Goal: Navigation & Orientation: Find specific page/section

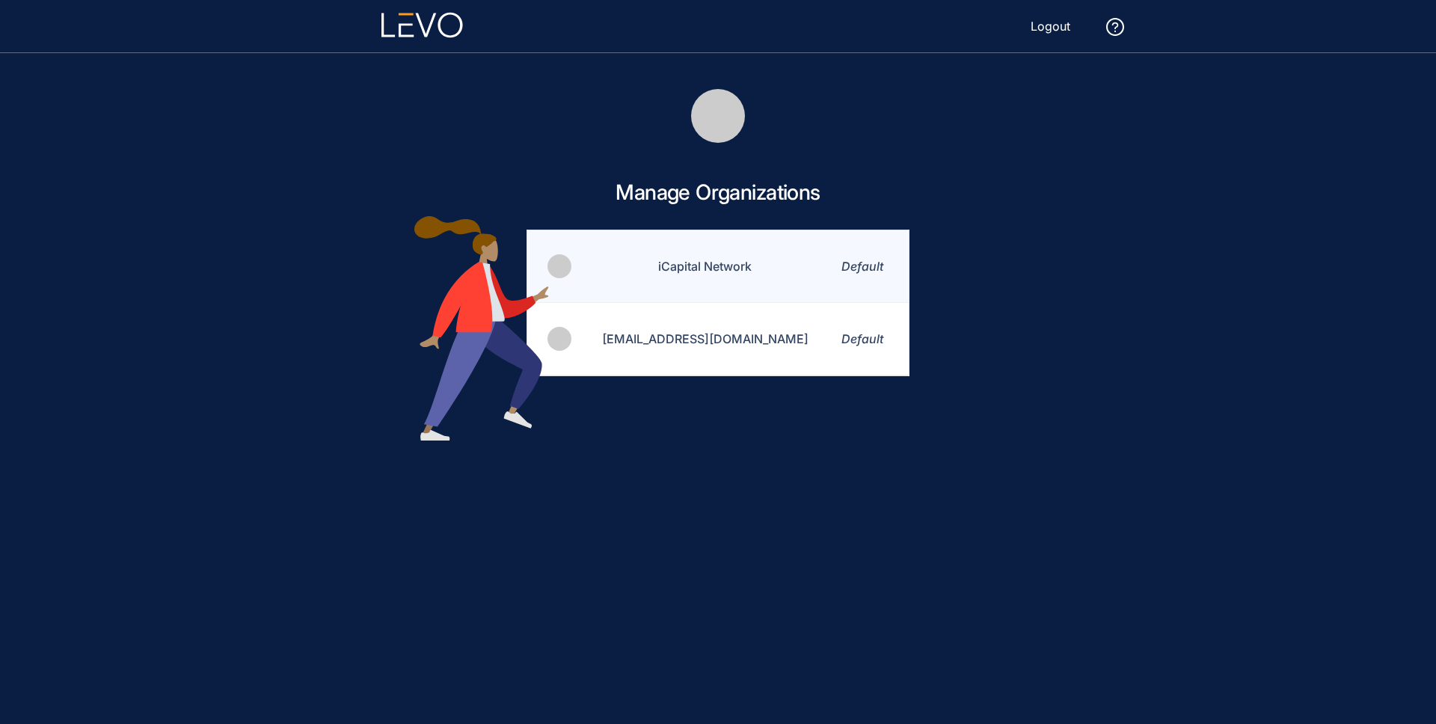
click at [707, 274] on td "iCapital Network" at bounding box center [696, 266] width 246 height 73
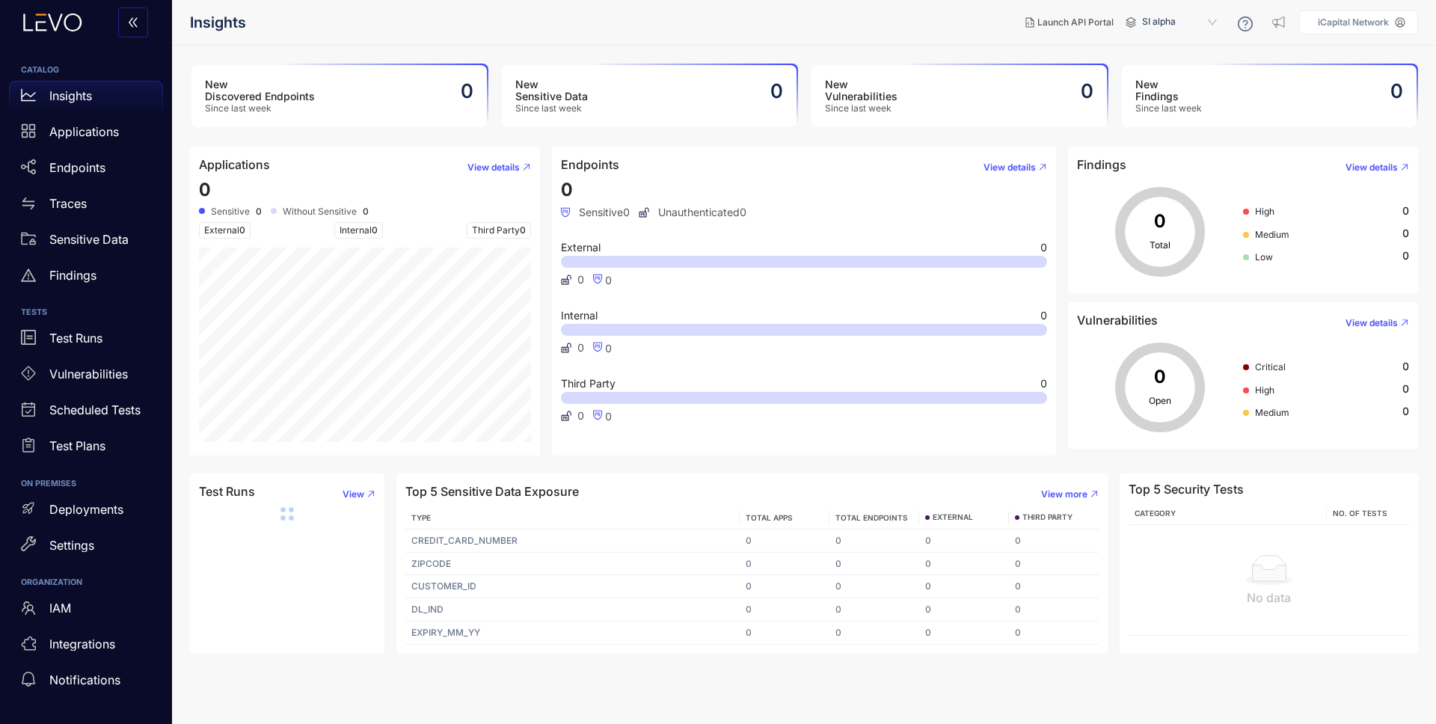
click at [1175, 19] on span "SI alpha" at bounding box center [1181, 22] width 78 height 24
click at [1175, 84] on div "Alts staging" at bounding box center [1187, 86] width 78 height 16
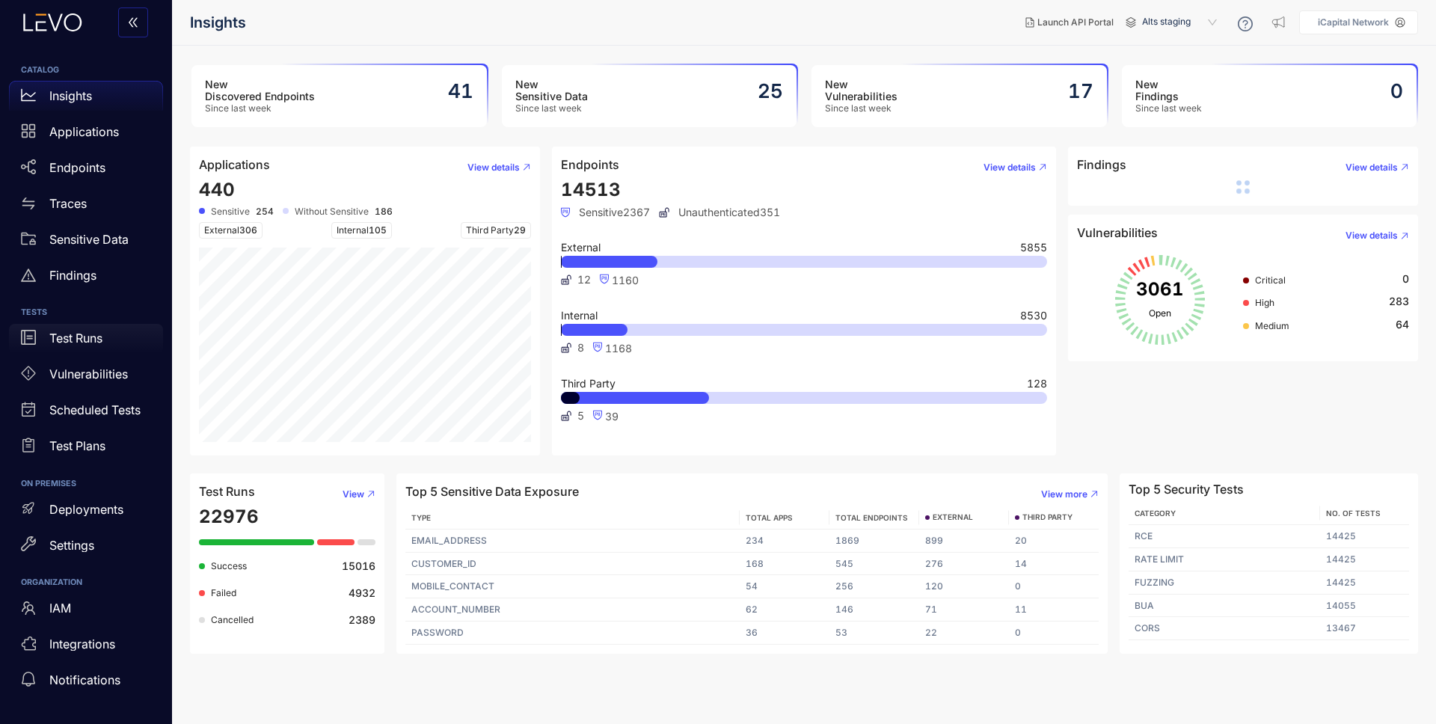
click at [86, 336] on p "Test Runs" at bounding box center [75, 337] width 53 height 13
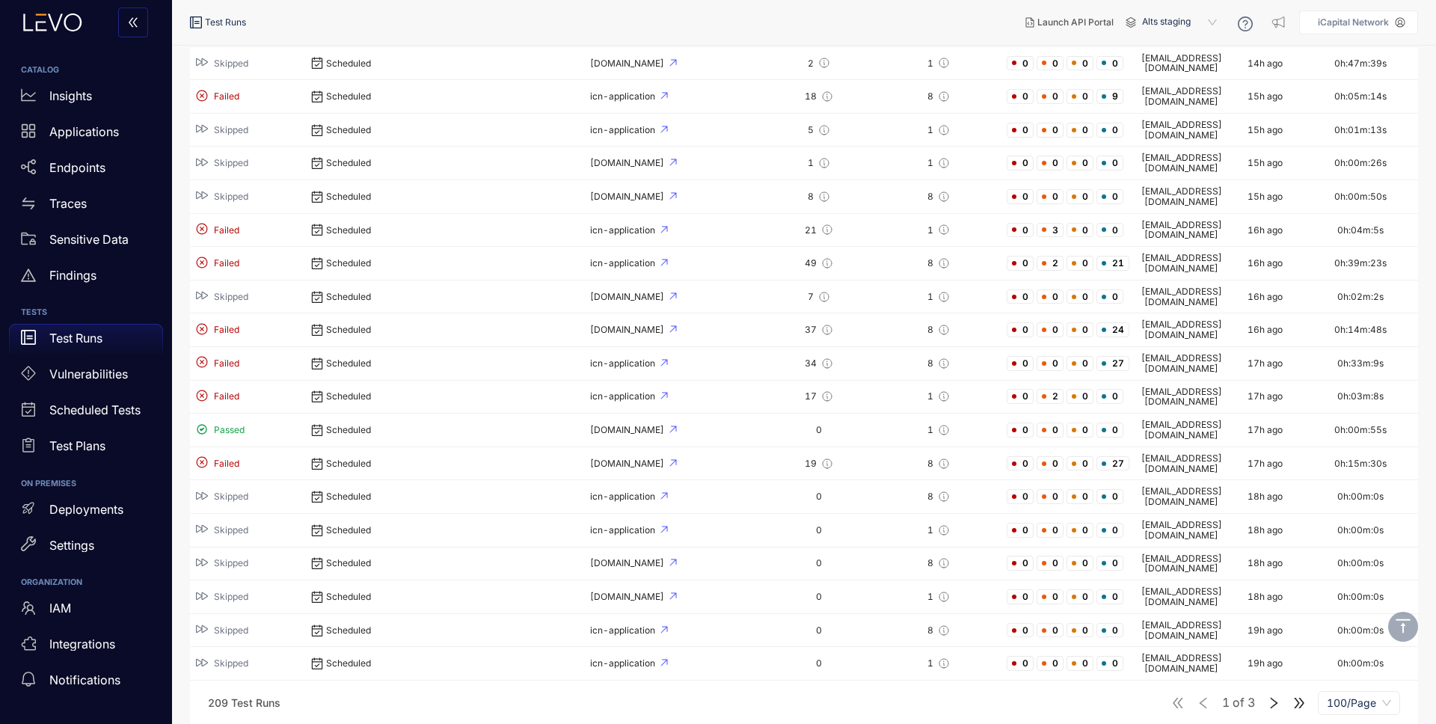
scroll to position [2262, 0]
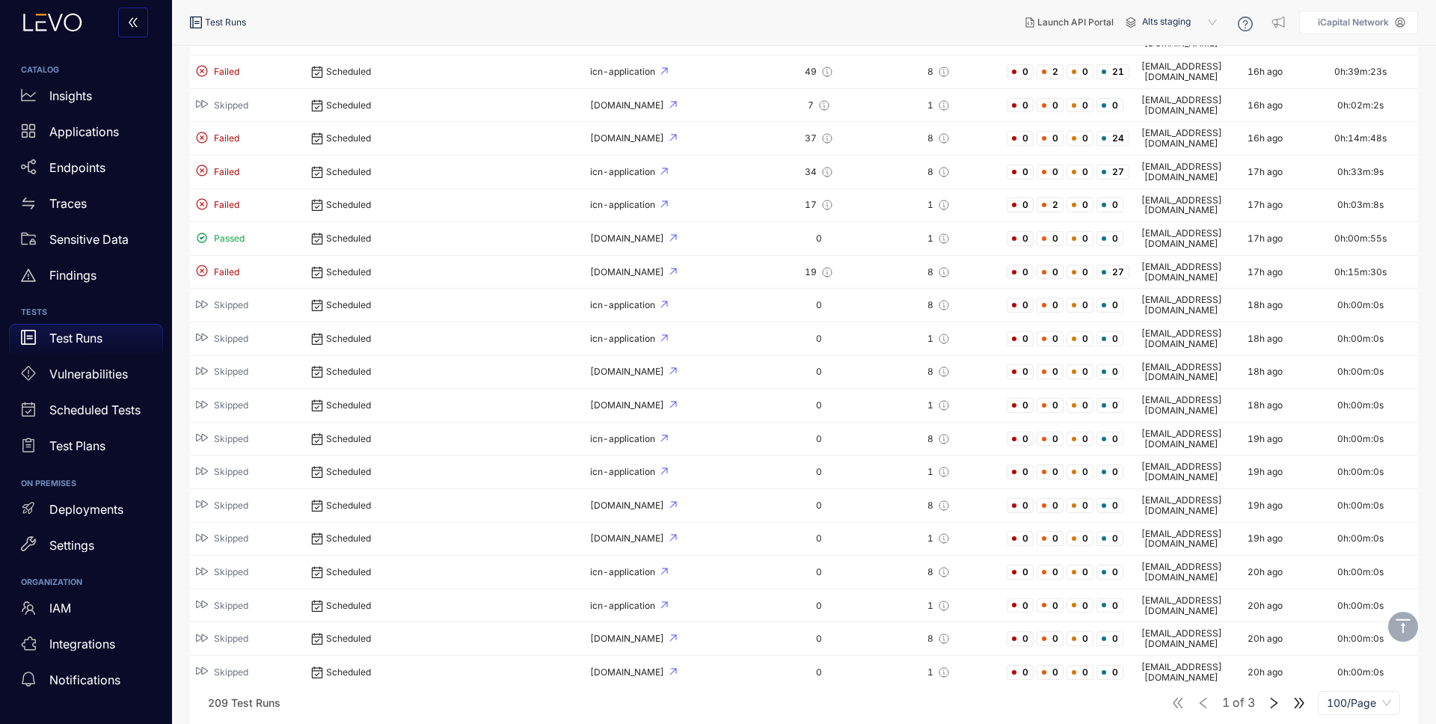
click at [1276, 703] on icon "right" at bounding box center [1274, 702] width 7 height 11
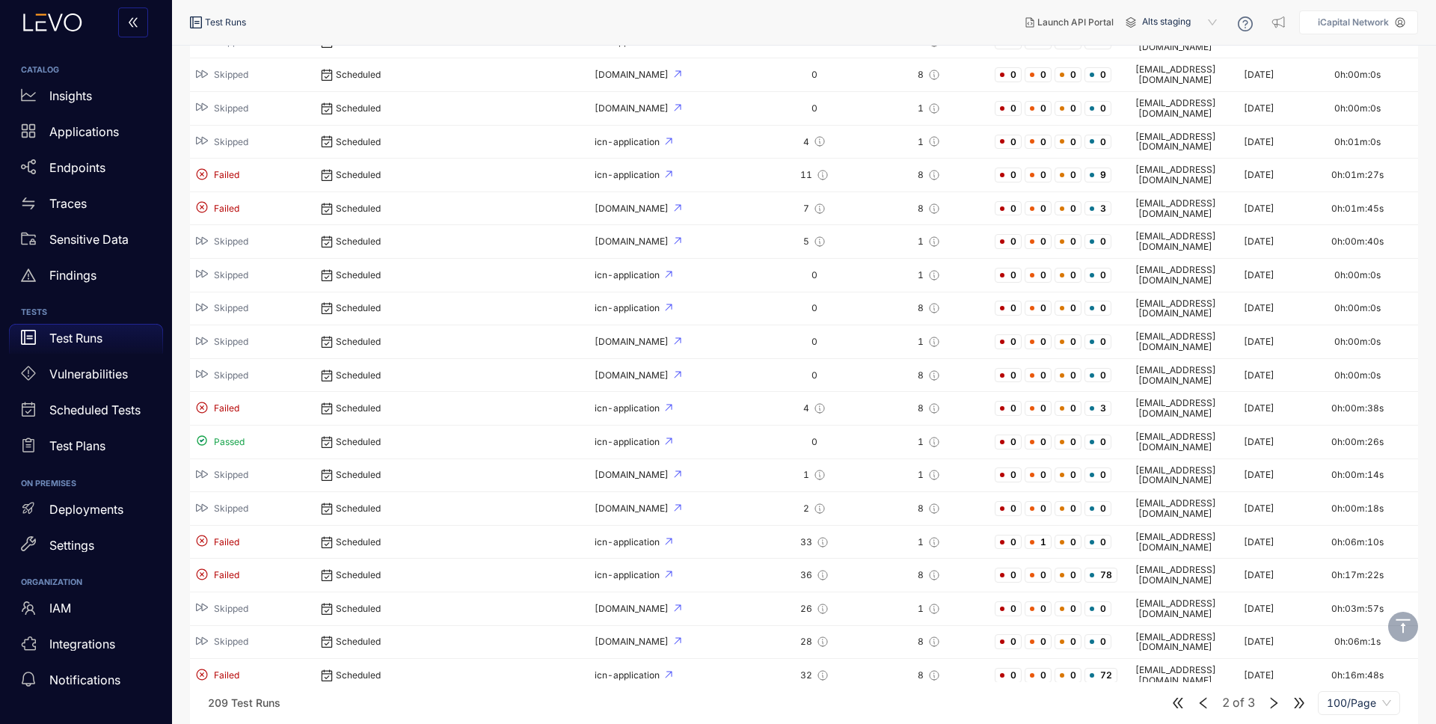
scroll to position [2262, 0]
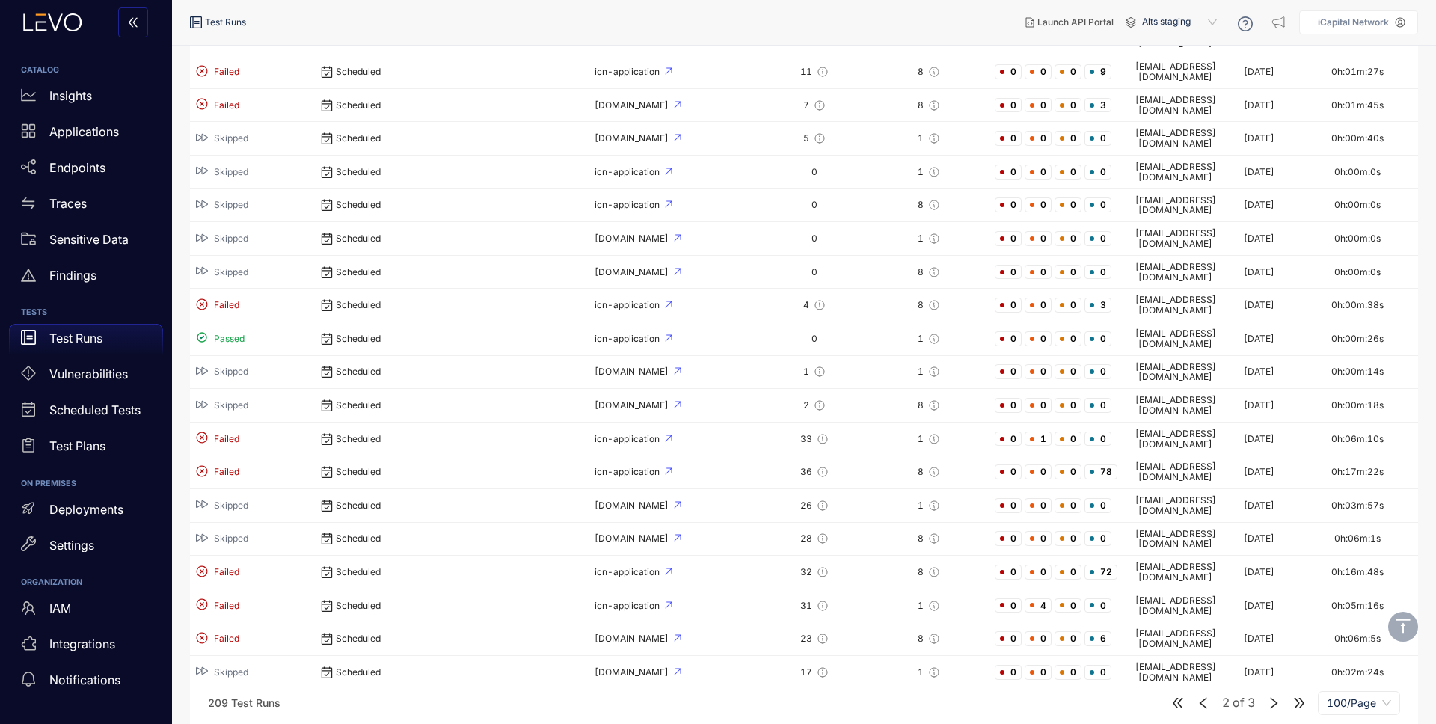
click at [1203, 701] on icon "left" at bounding box center [1203, 702] width 7 height 11
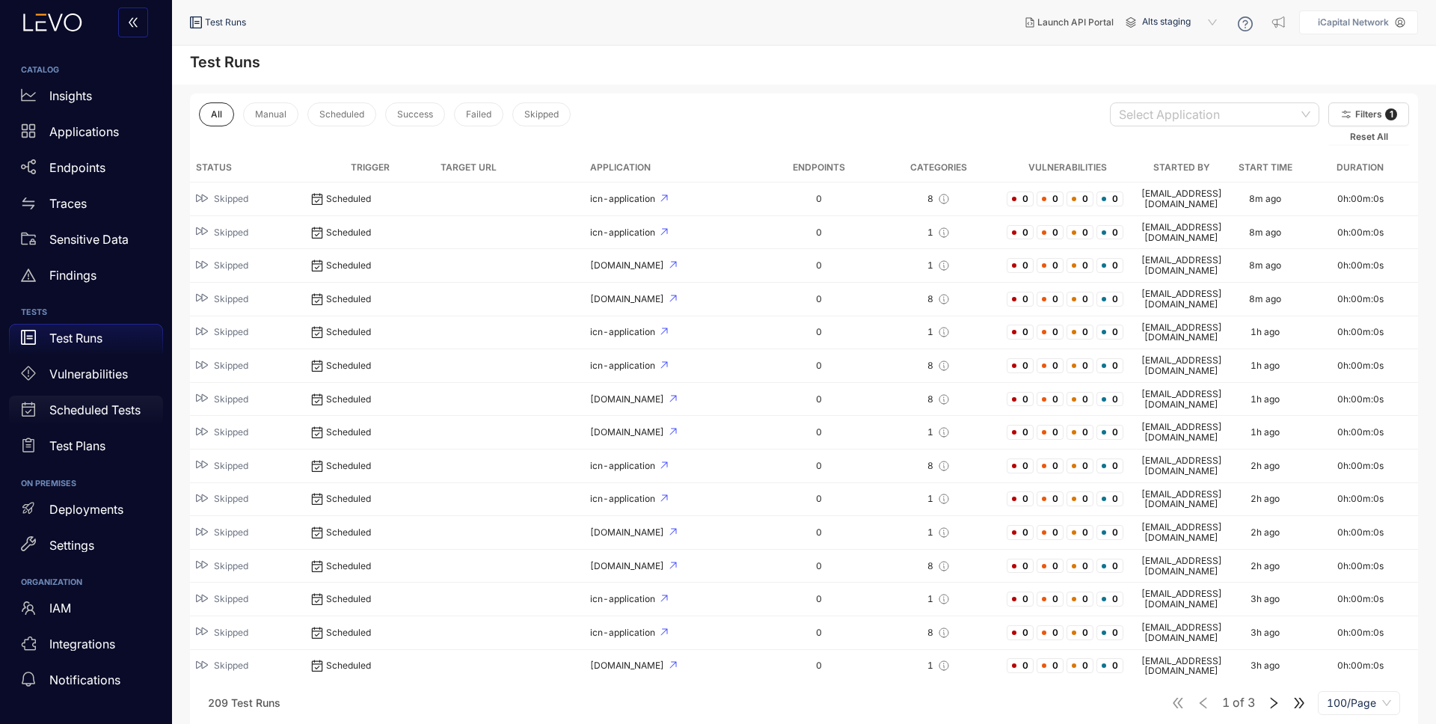
click at [108, 412] on p "Scheduled Tests" at bounding box center [94, 409] width 91 height 13
